Goal: Find specific page/section: Find specific page/section

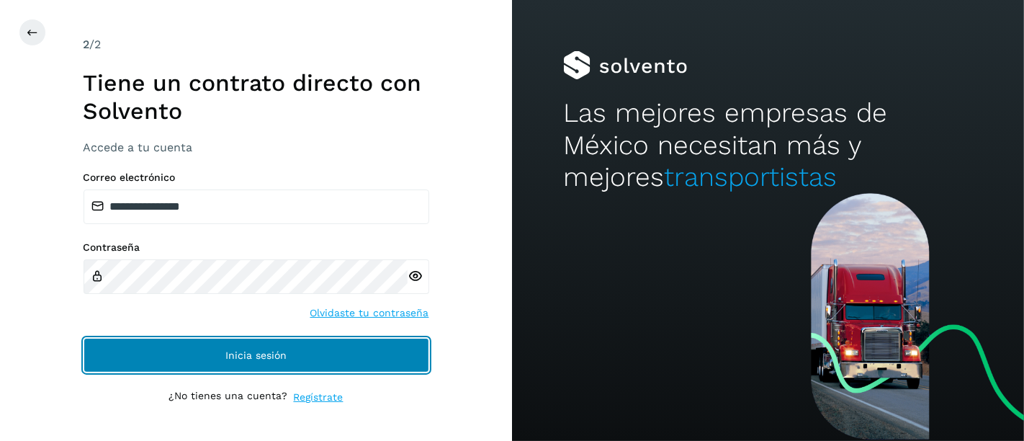
click at [264, 350] on span "Inicia sesión" at bounding box center [255, 355] width 61 height 10
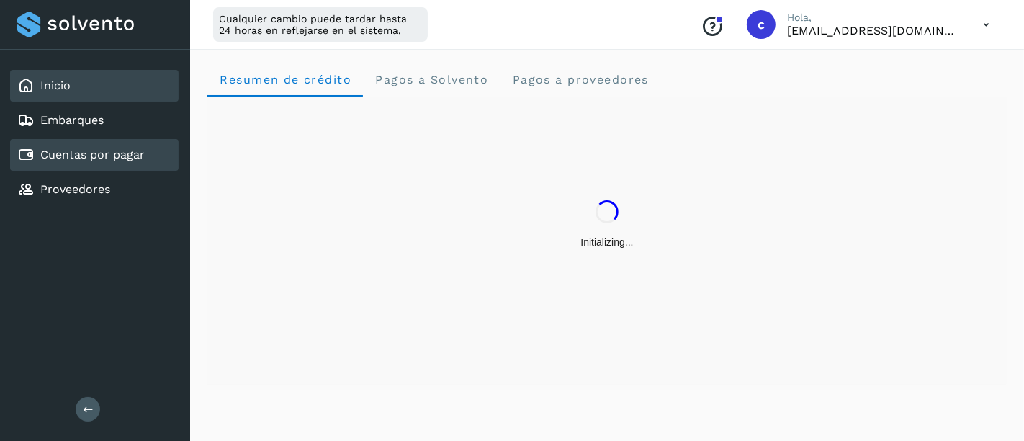
click at [96, 146] on div "Cuentas por pagar" at bounding box center [80, 154] width 127 height 17
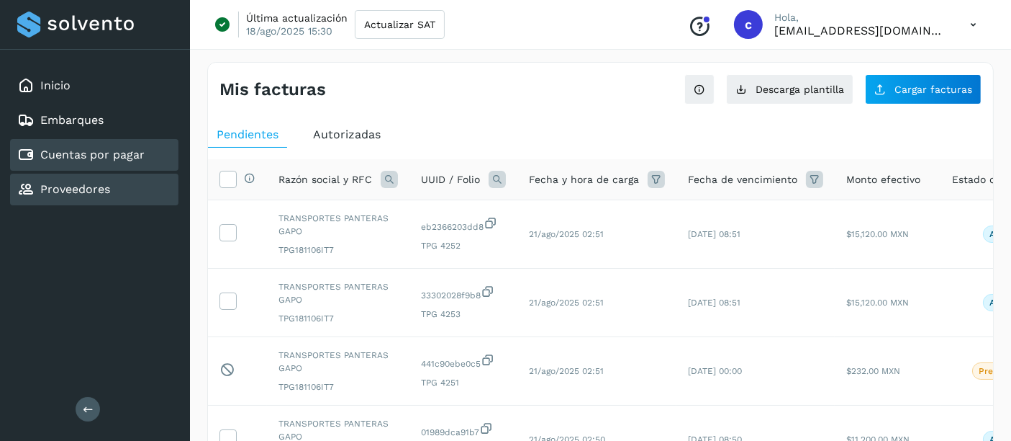
click at [88, 188] on link "Proveedores" at bounding box center [75, 189] width 70 height 14
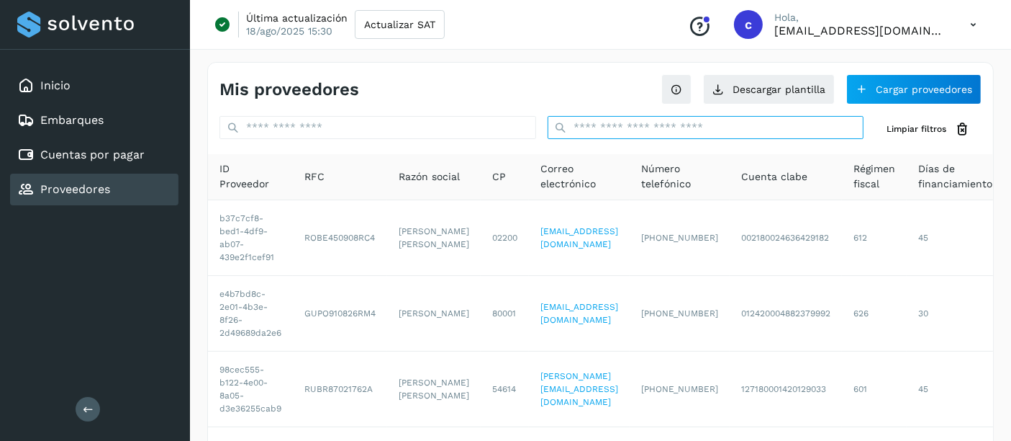
click at [674, 127] on input "text" at bounding box center [706, 127] width 317 height 23
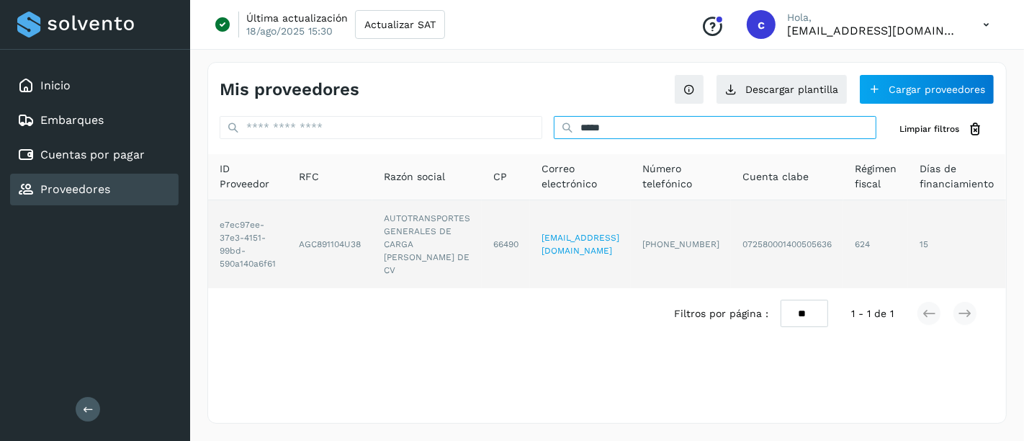
scroll to position [0, 1]
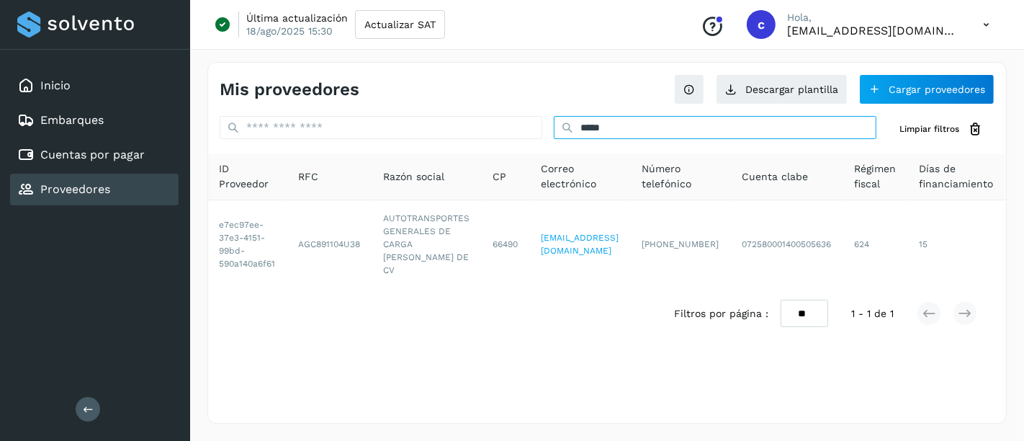
type input "*****"
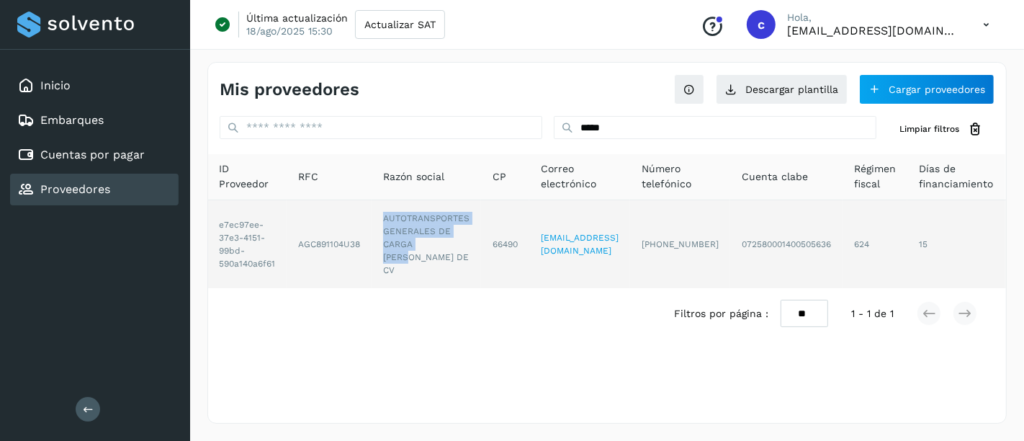
drag, startPoint x: 383, startPoint y: 211, endPoint x: 443, endPoint y: 246, distance: 69.4
click at [481, 246] on td "AUTOTRANSPORTES GENERALES DE CARGA [PERSON_NAME] DE CV" at bounding box center [505, 244] width 48 height 88
copy td "AUTOTRANSPORTES GENERALES DE CARGA [PERSON_NAME]"
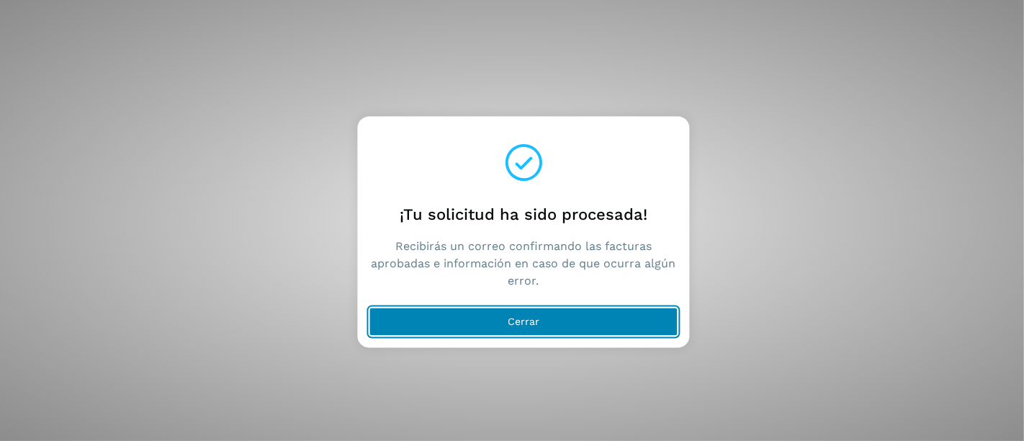
click at [502, 313] on button "Cerrar" at bounding box center [523, 321] width 309 height 29
